Goal: Task Accomplishment & Management: Use online tool/utility

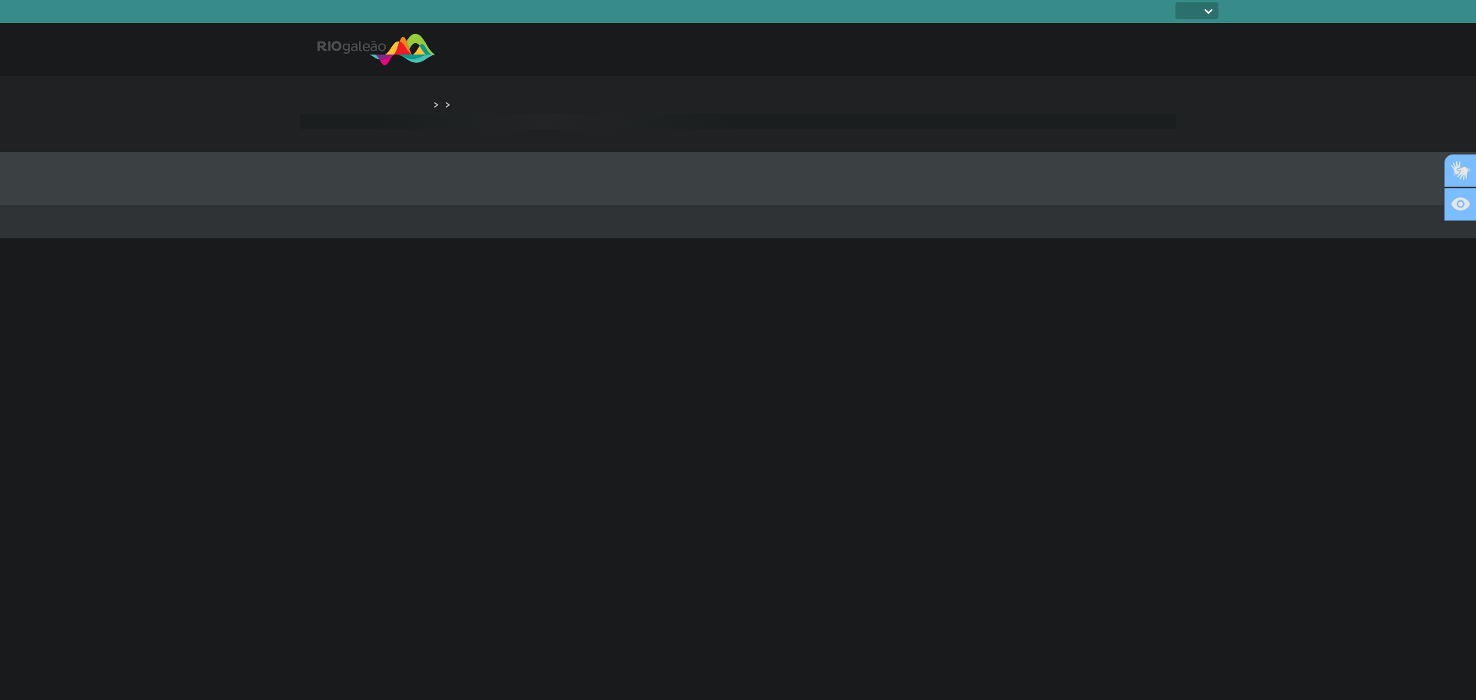
select select
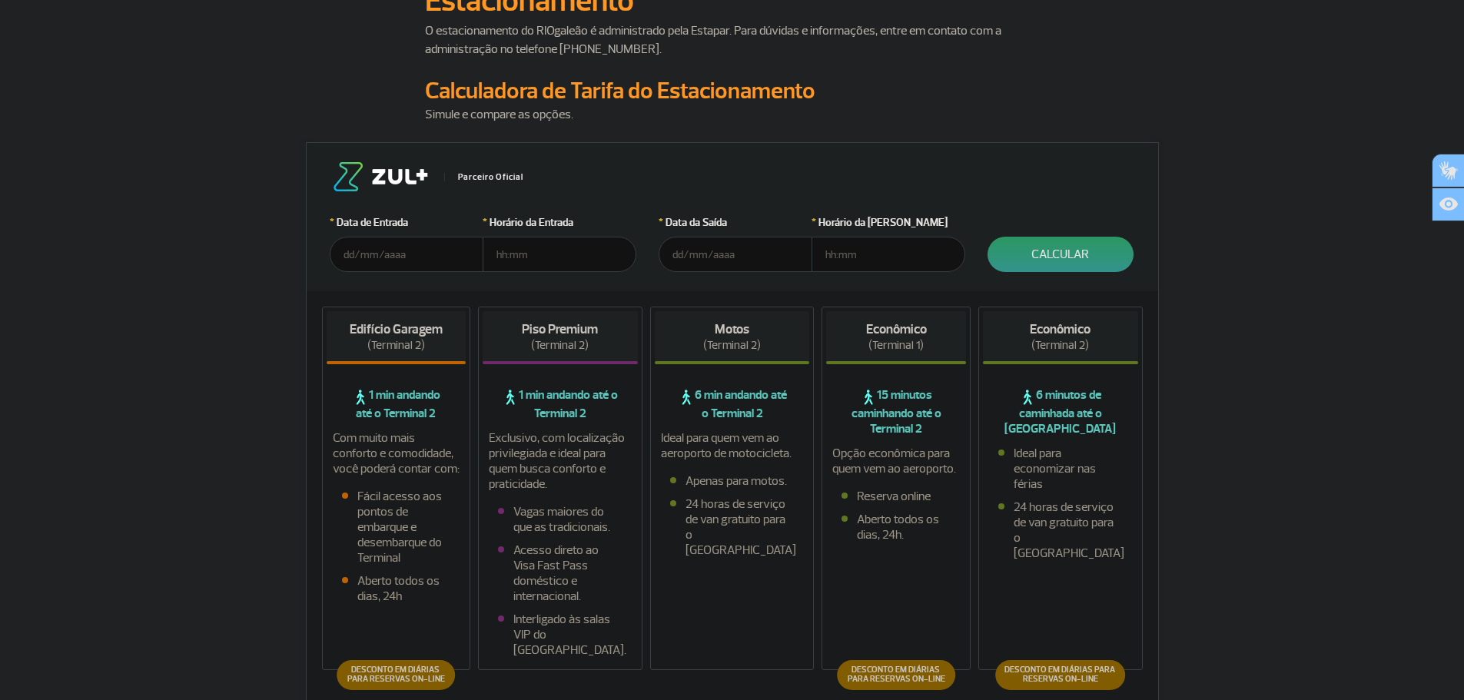
scroll to position [231, 0]
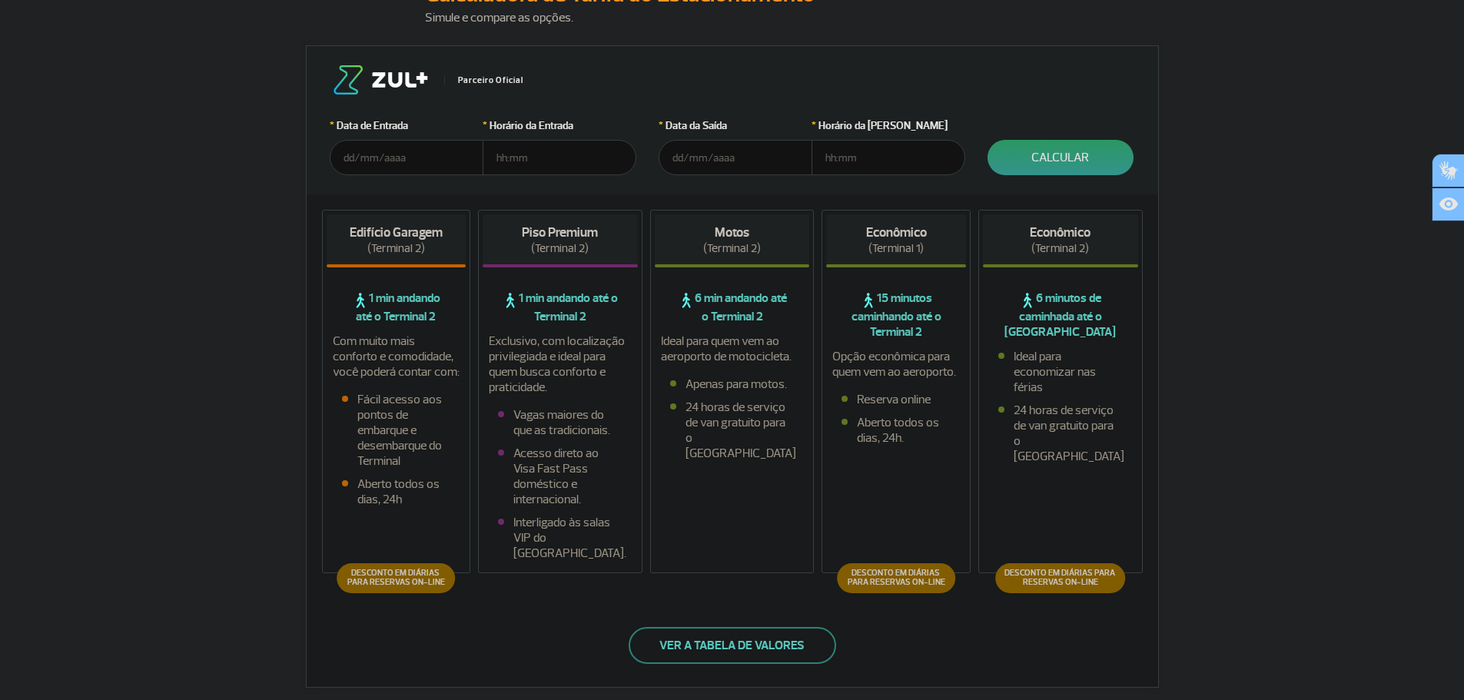
click at [395, 158] on input "text" at bounding box center [407, 157] width 154 height 35
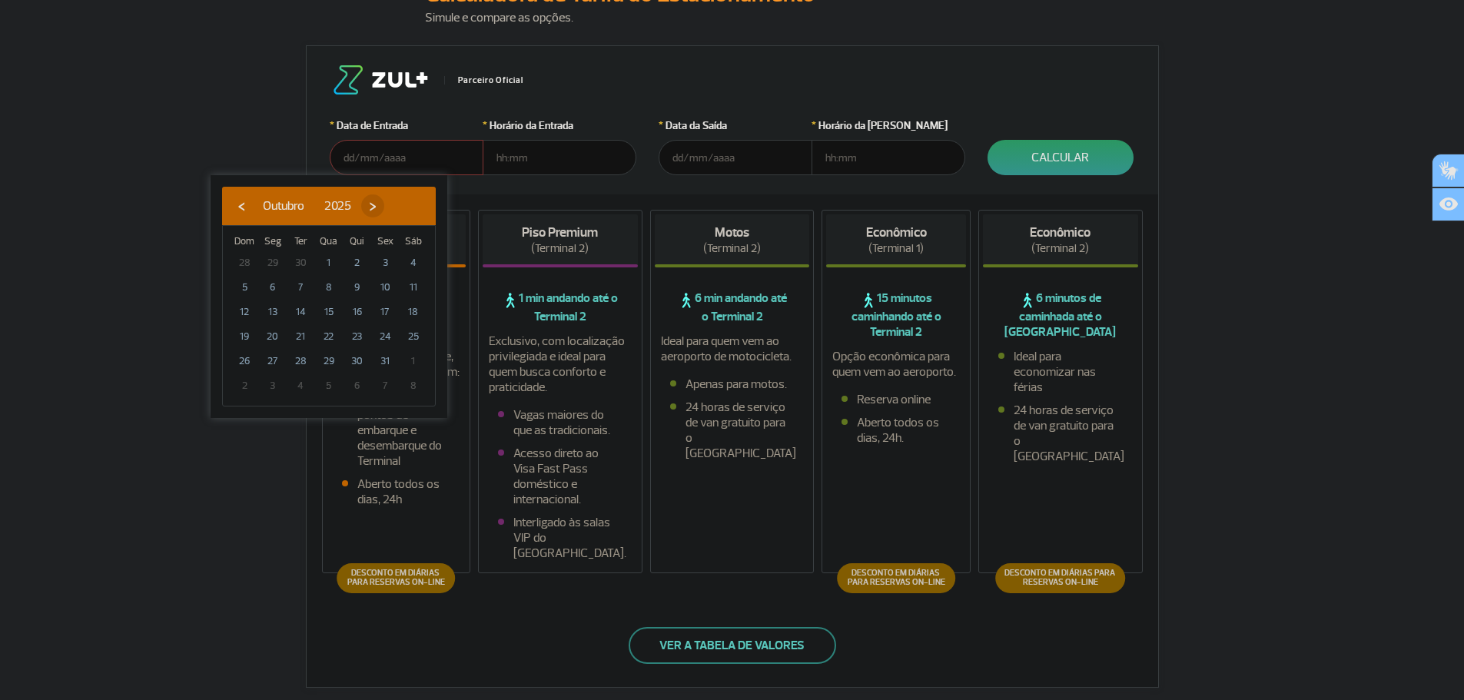
click at [384, 202] on span "›" at bounding box center [372, 205] width 23 height 23
click at [354, 364] on span "27" at bounding box center [357, 361] width 25 height 25
type input "[DATE]"
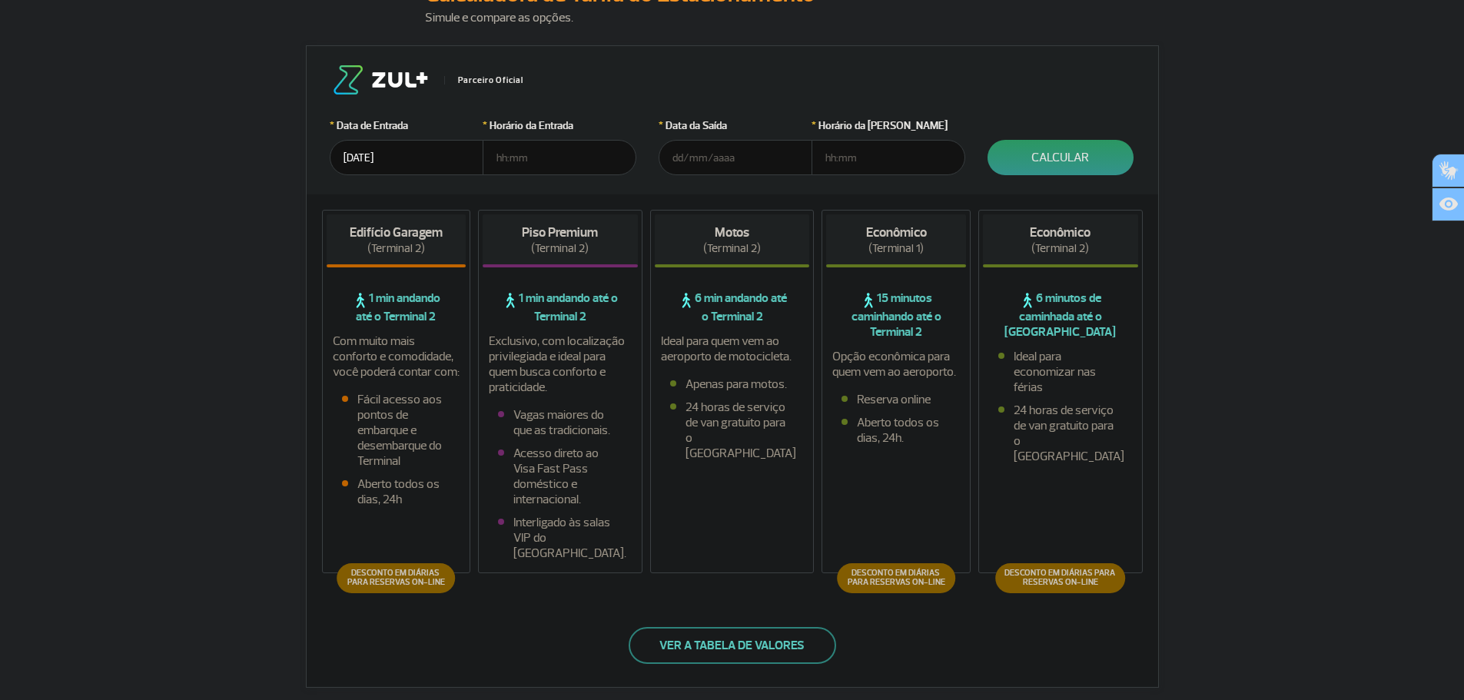
click at [527, 160] on input "text" at bounding box center [560, 157] width 154 height 35
type input "6"
click at [527, 160] on input "6" at bounding box center [560, 157] width 154 height 35
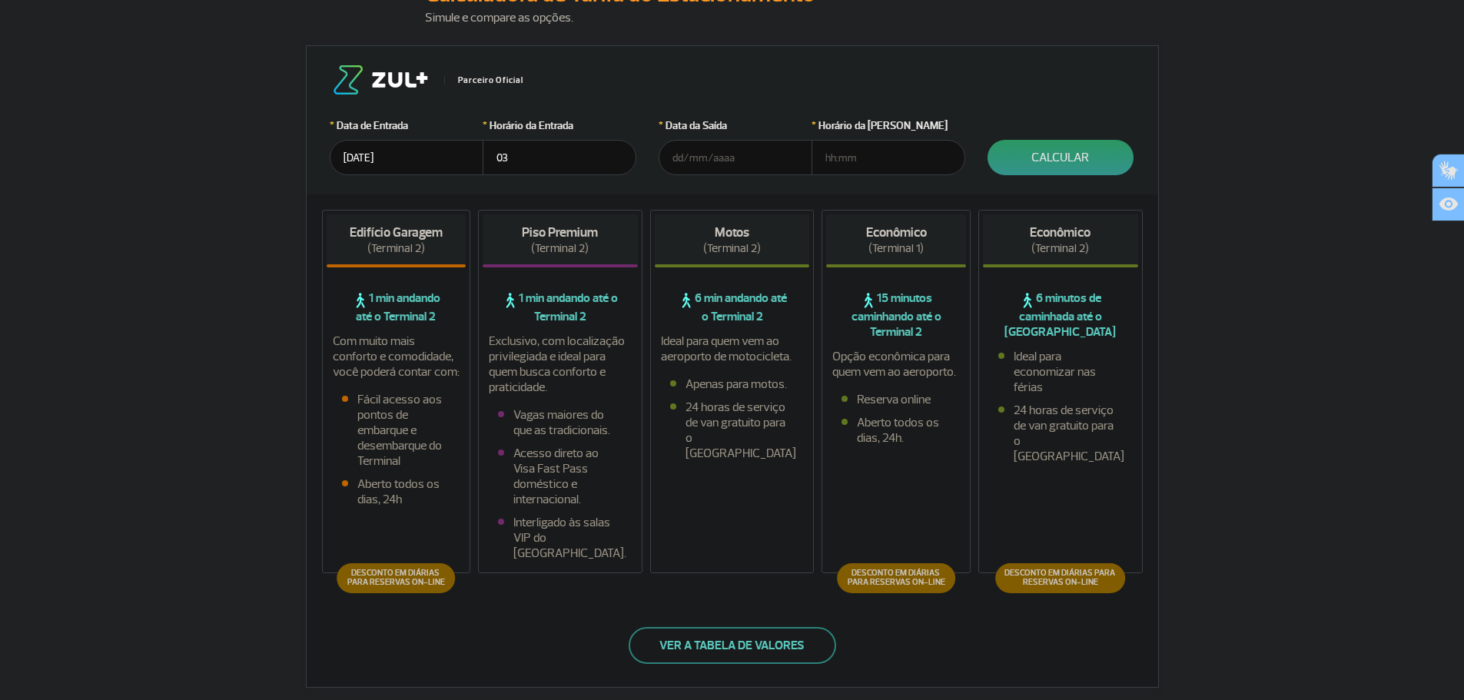
type input "0"
type input "06:00"
click at [750, 161] on input "text" at bounding box center [736, 157] width 154 height 35
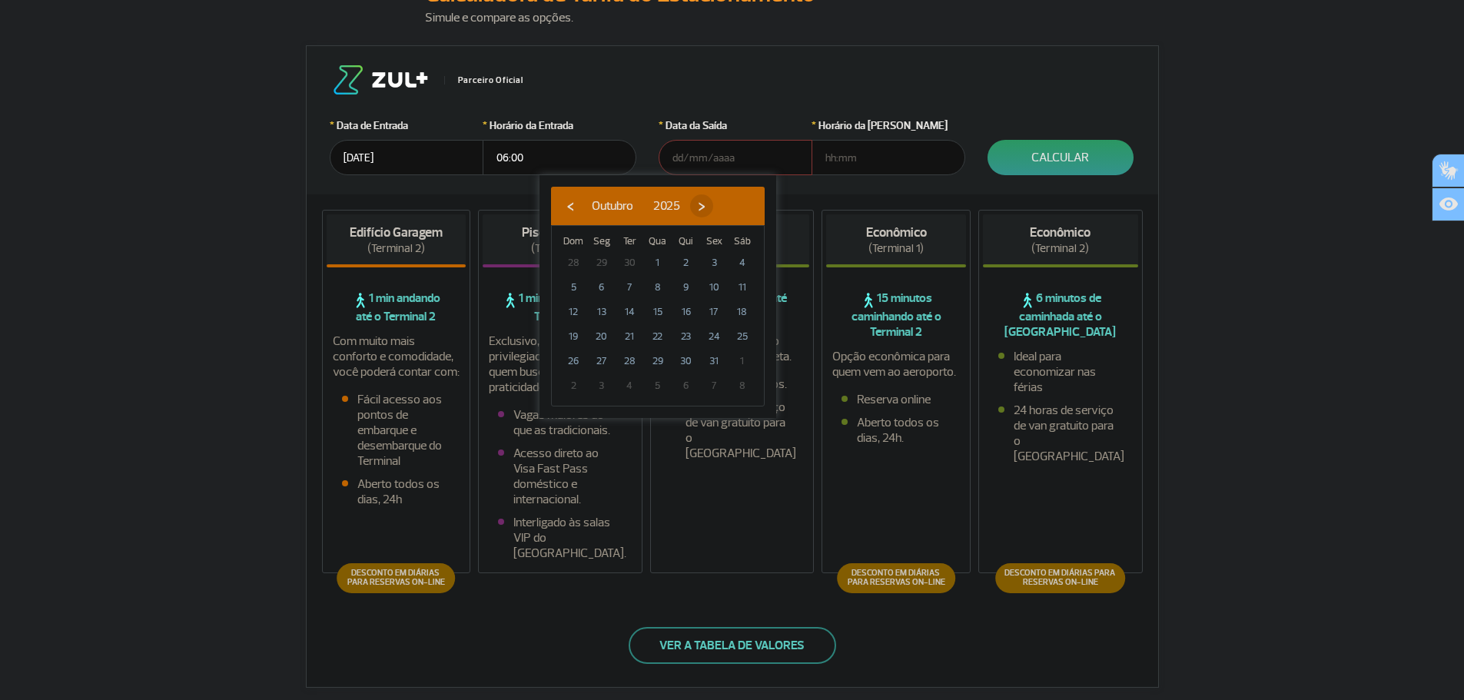
click at [713, 194] on span "›" at bounding box center [701, 205] width 23 height 23
click at [682, 354] on span "27" at bounding box center [686, 361] width 25 height 25
type input "[DATE]"
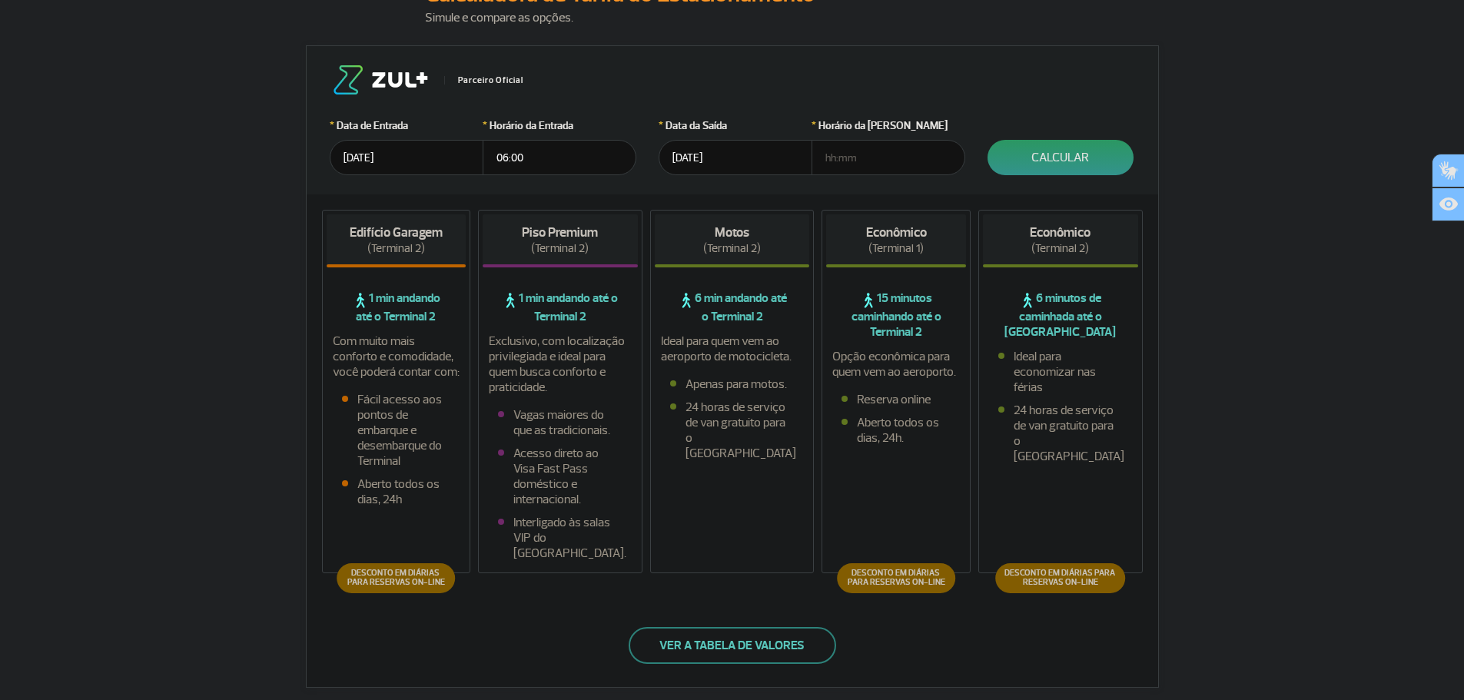
click at [882, 158] on input "text" at bounding box center [889, 157] width 154 height 35
type input "0"
type input "07:30"
click at [1055, 159] on button "Calcular" at bounding box center [1061, 157] width 146 height 35
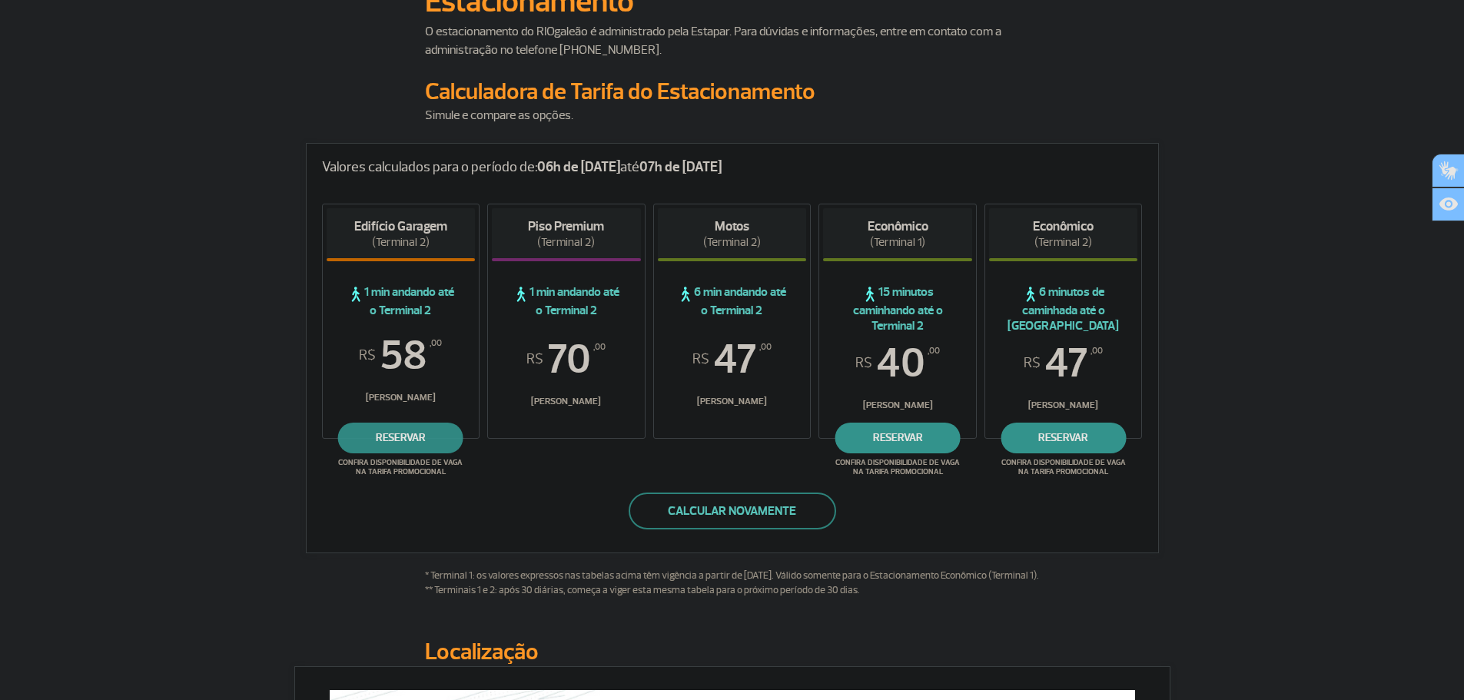
scroll to position [154, 0]
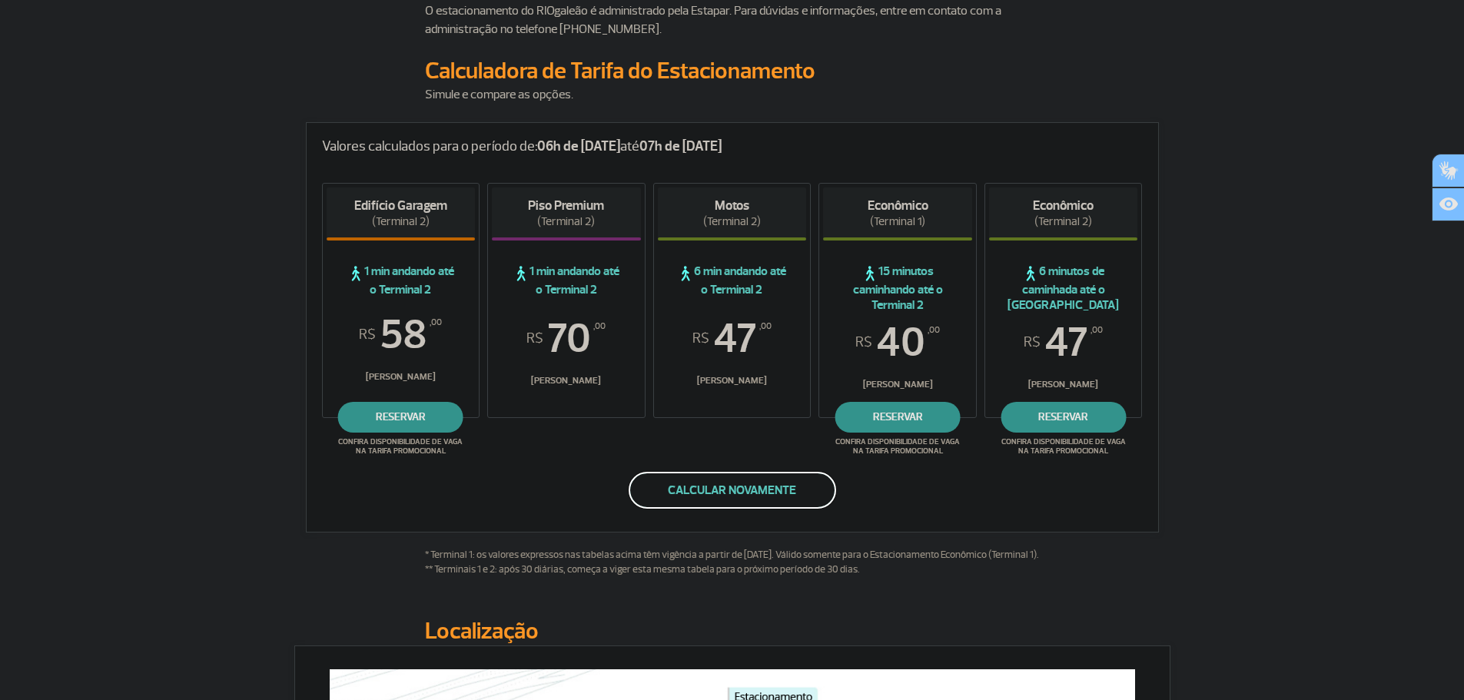
click at [676, 490] on button "Calcular novamente" at bounding box center [733, 490] width 208 height 37
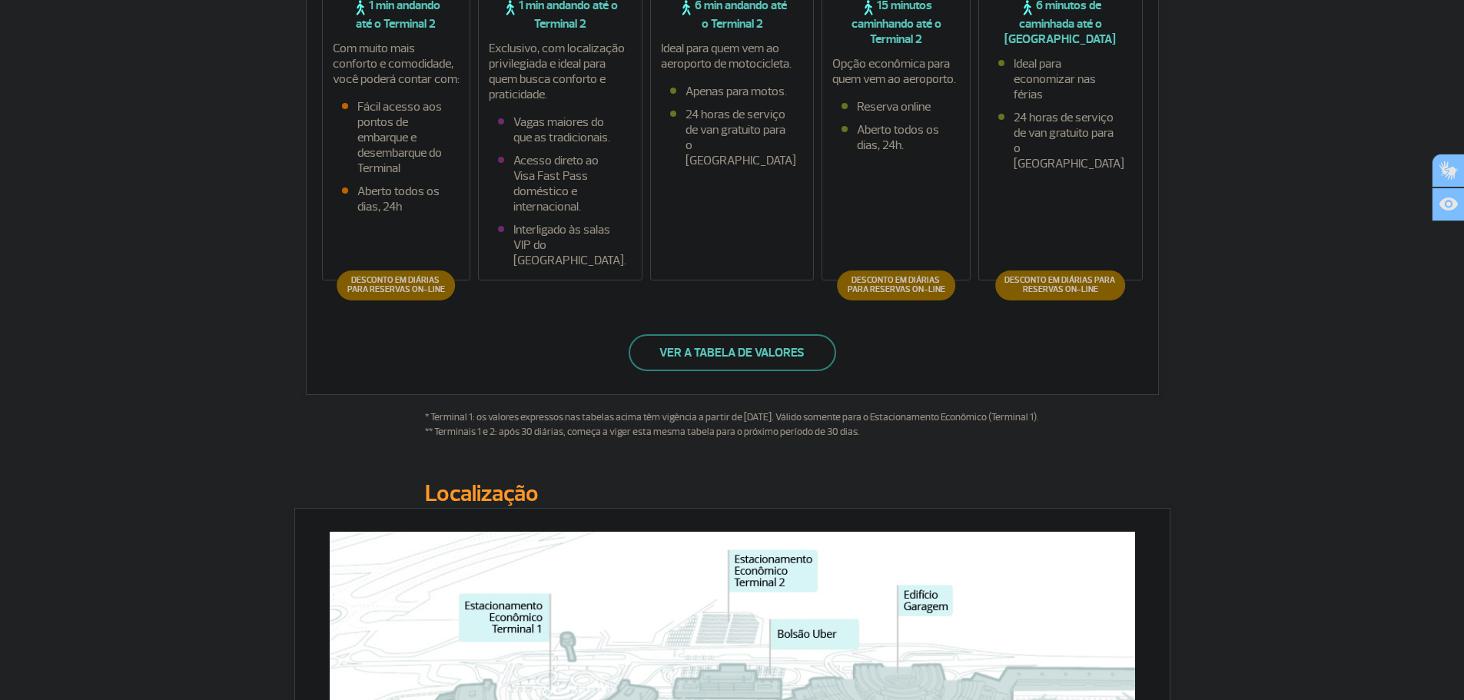
scroll to position [430, 0]
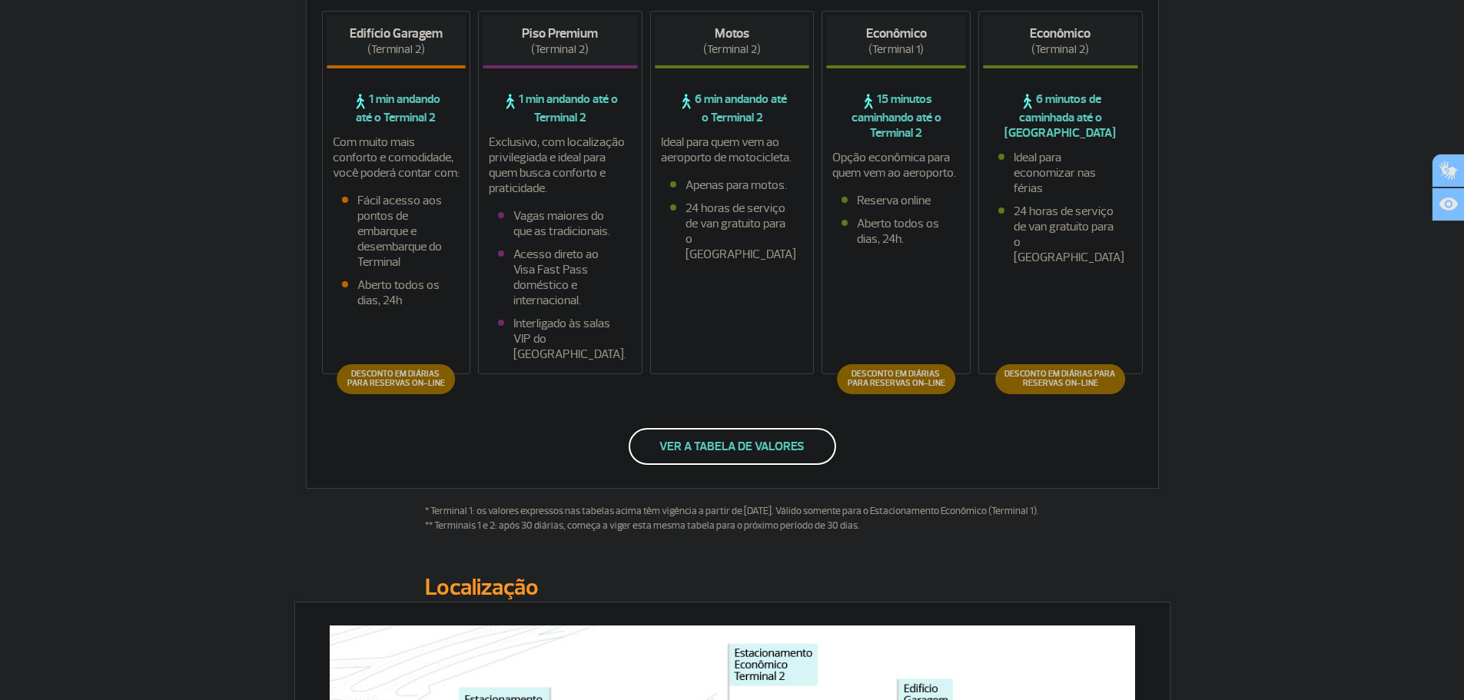
click at [713, 446] on button "Ver a tabela de valores" at bounding box center [733, 446] width 208 height 37
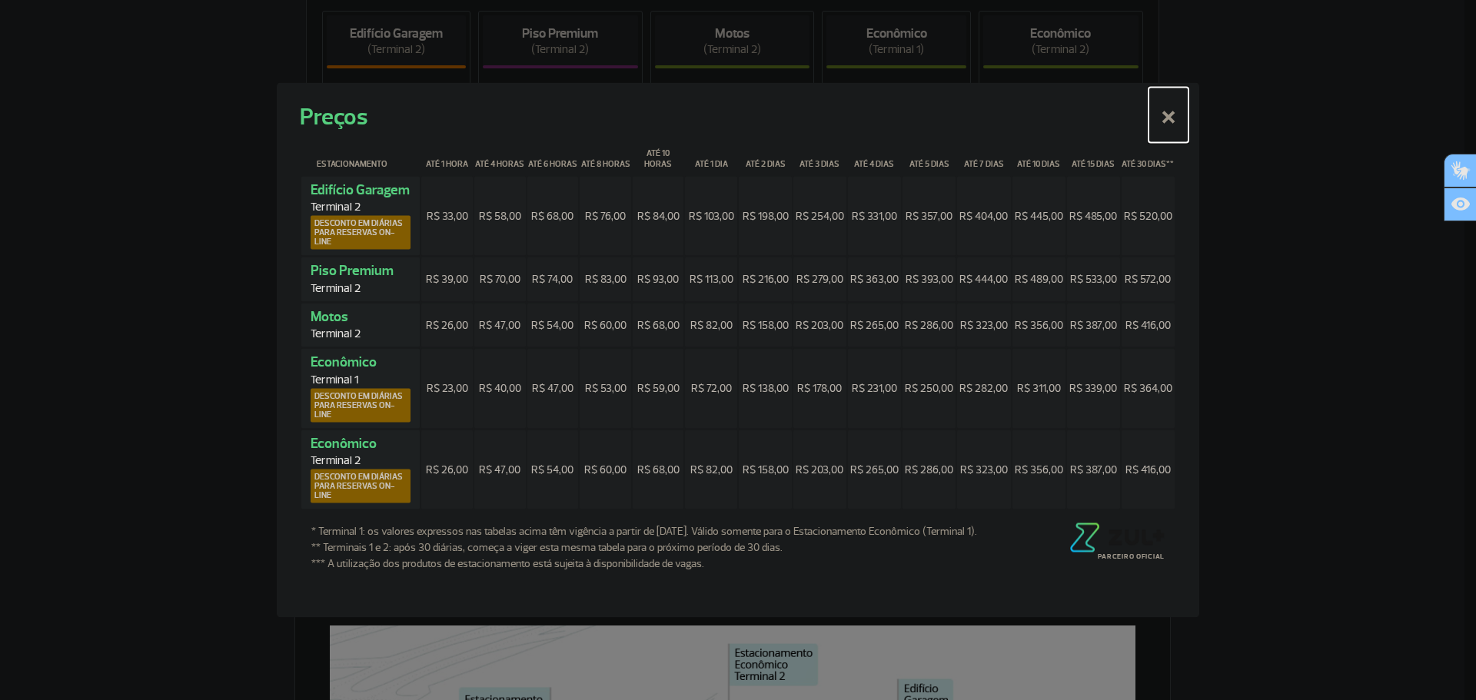
click at [1168, 118] on button "×" at bounding box center [1168, 114] width 40 height 55
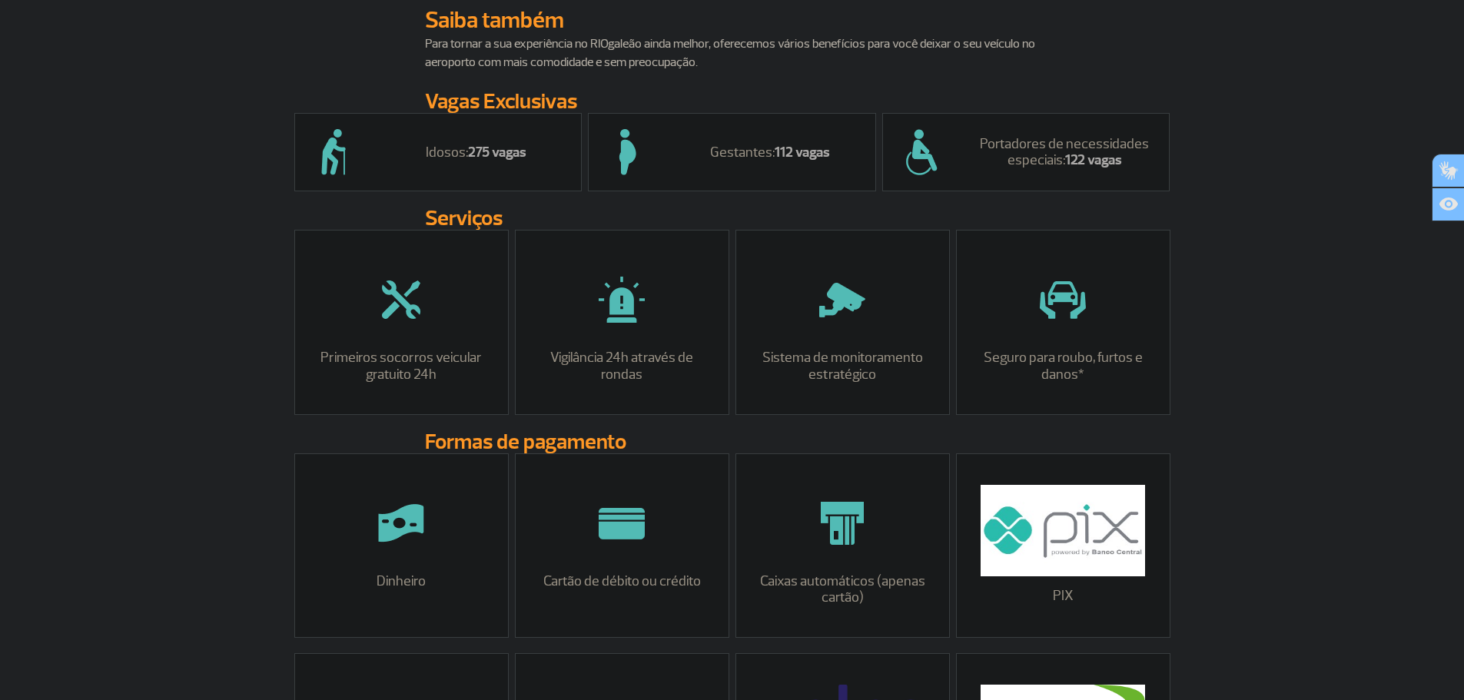
scroll to position [1198, 0]
